Goal: Find specific page/section: Find specific page/section

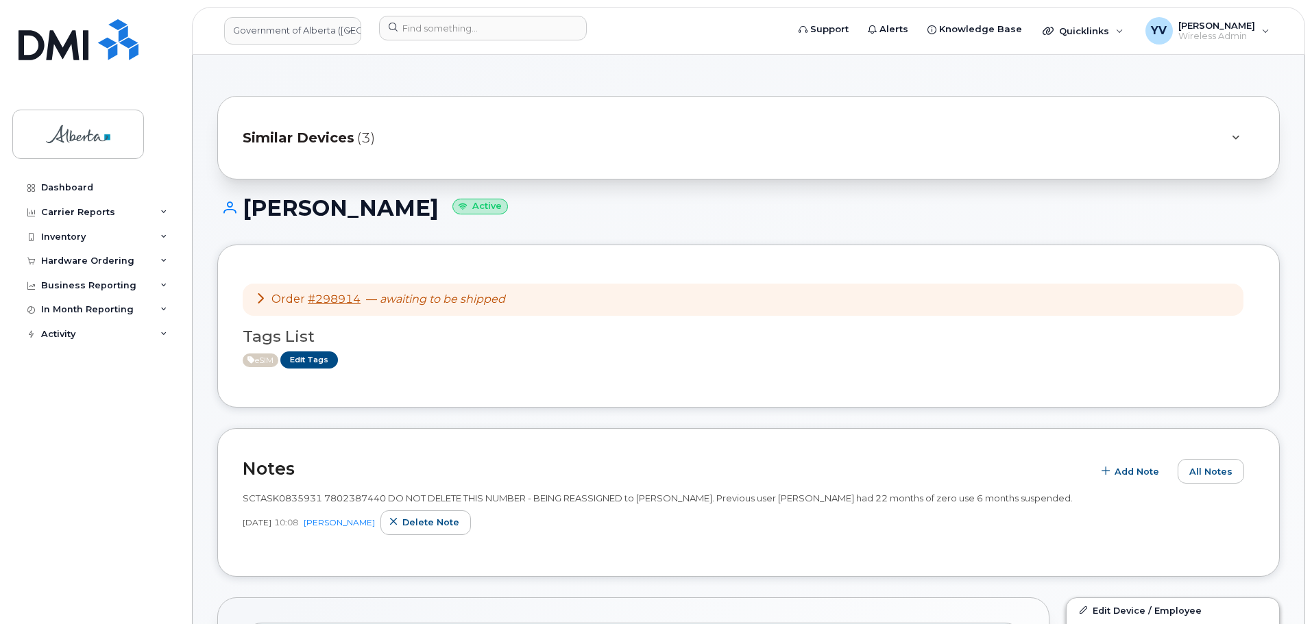
scroll to position [345, 0]
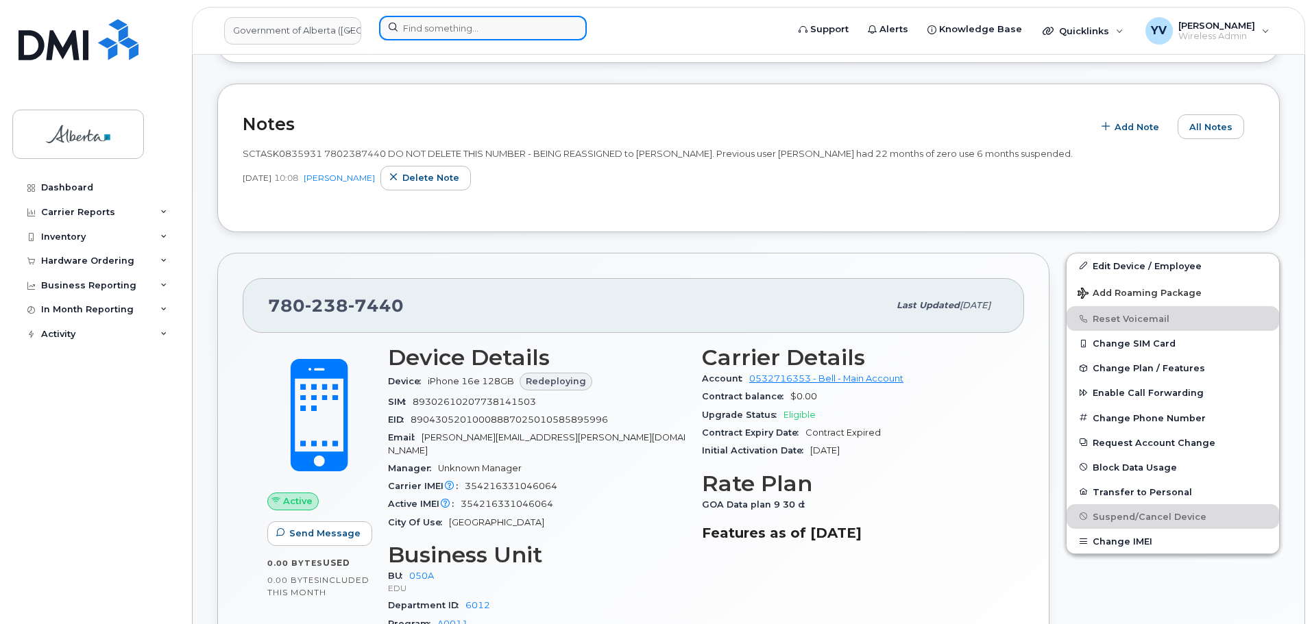
click at [422, 24] on input at bounding box center [483, 28] width 208 height 25
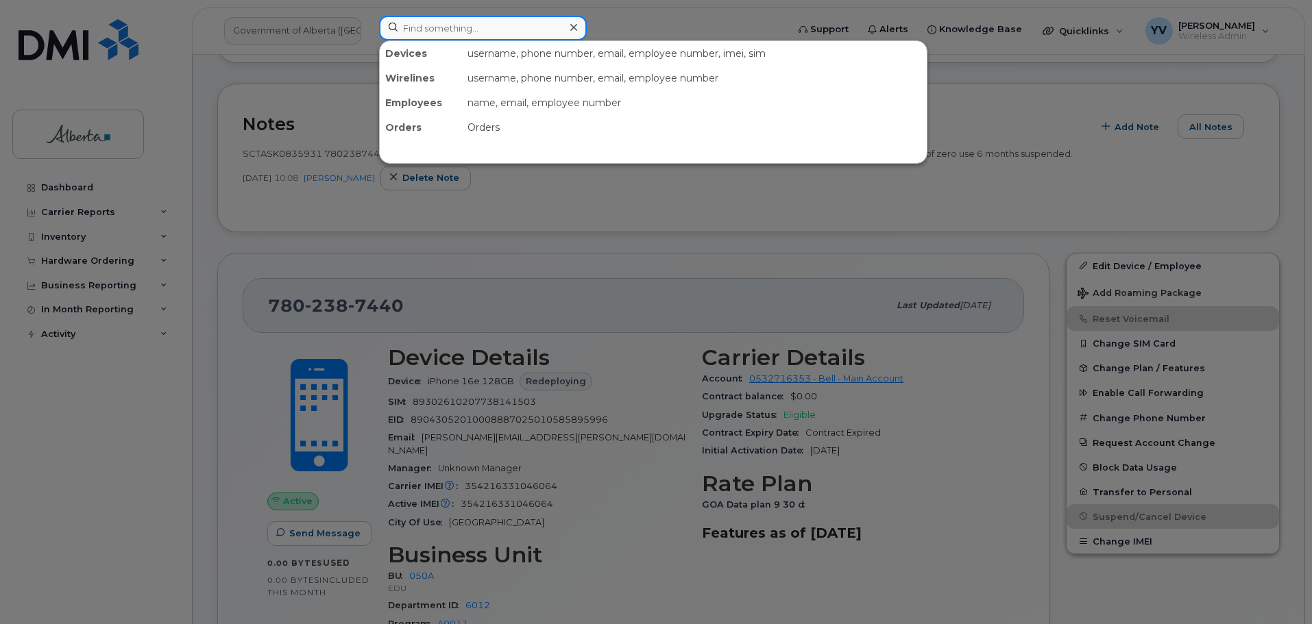
paste input "5873343691"
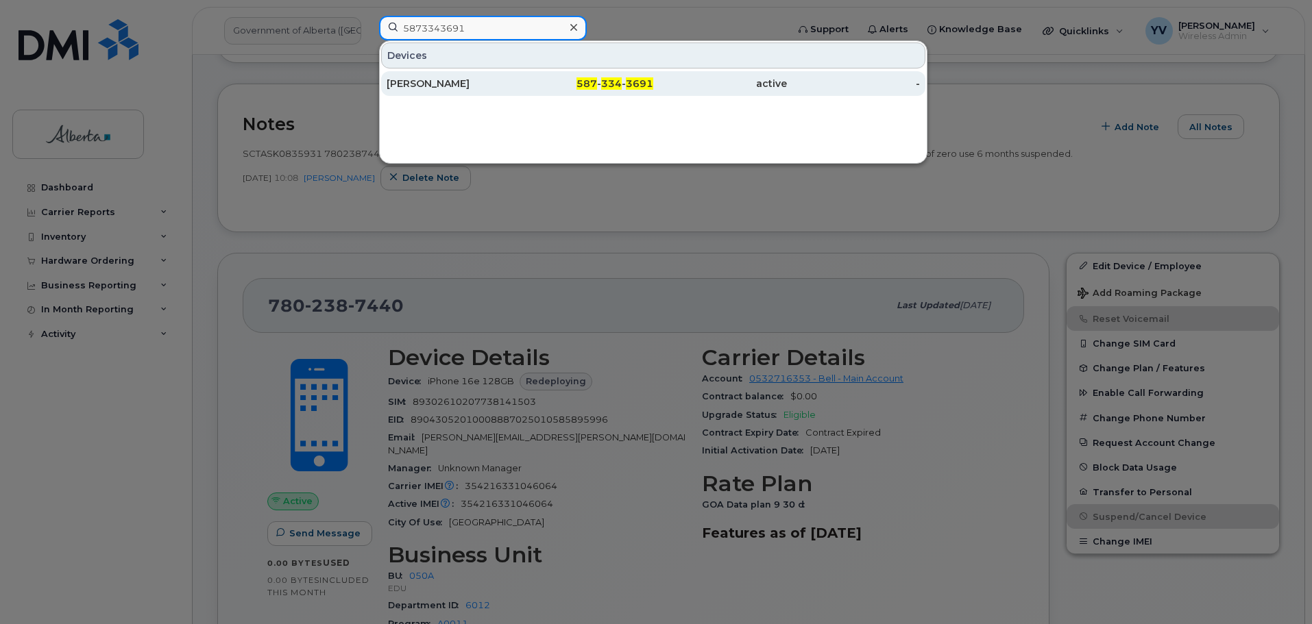
type input "5873343691"
click at [601, 80] on div "587 - 334 - 3691" at bounding box center [587, 84] width 134 height 14
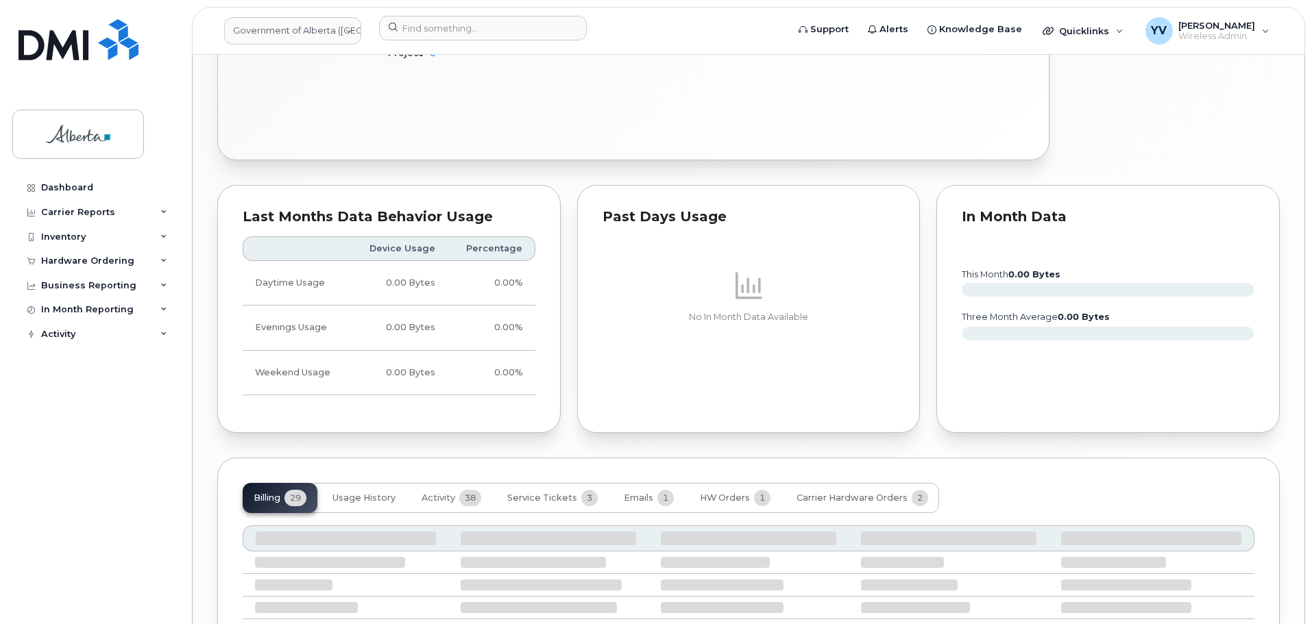
scroll to position [880, 0]
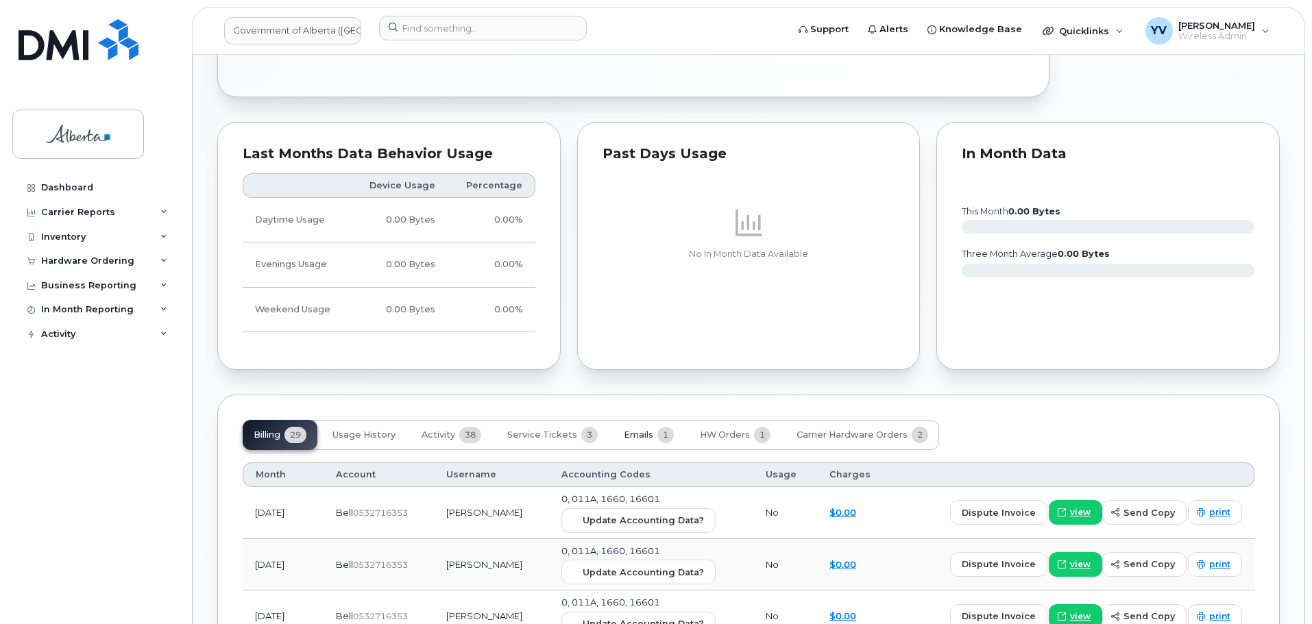
click at [633, 430] on span "Emails" at bounding box center [638, 435] width 29 height 11
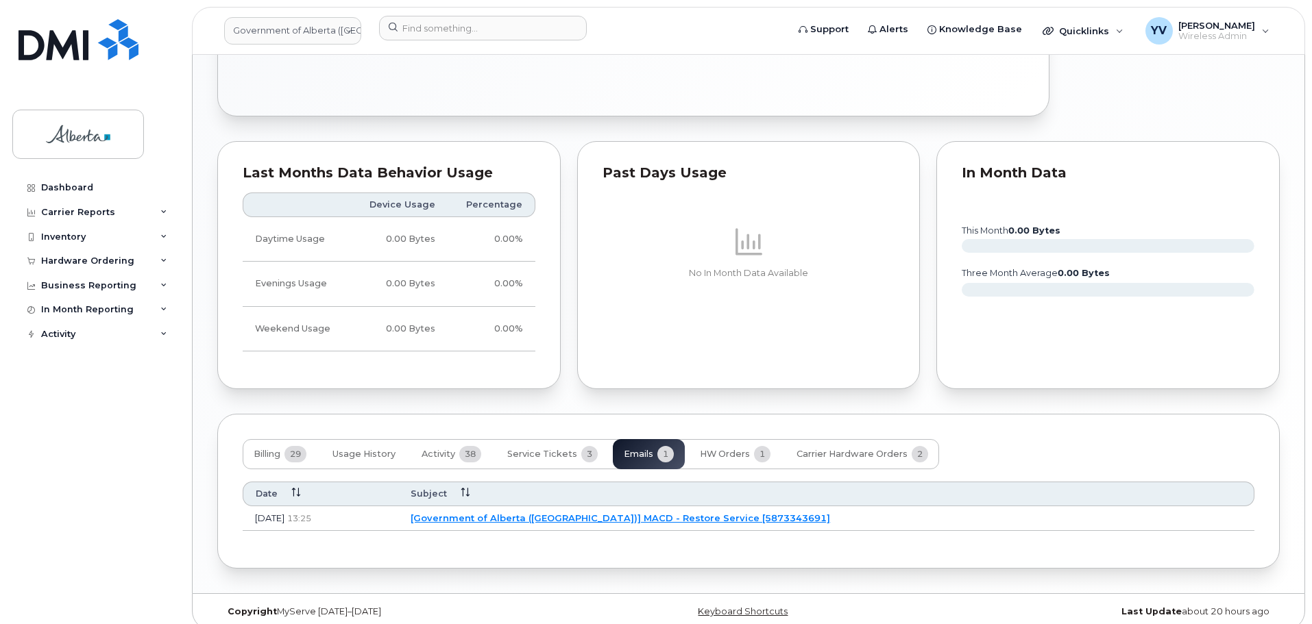
scroll to position [0, 0]
